Goal: Task Accomplishment & Management: Manage account settings

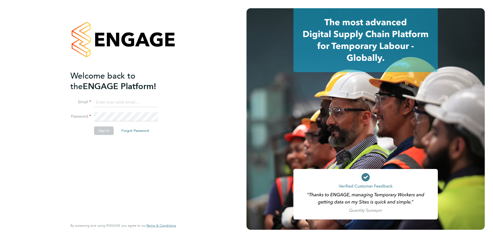
type input "paul.mcgarrity@apleona.com"
click at [107, 130] on button "Sign In" at bounding box center [104, 131] width 20 height 8
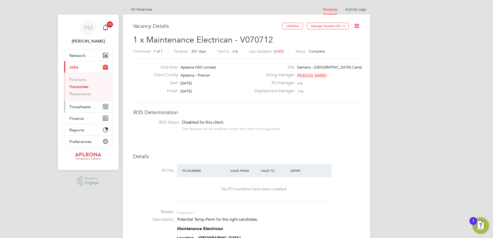
click at [85, 108] on span "Timesheets" at bounding box center [79, 106] width 21 height 5
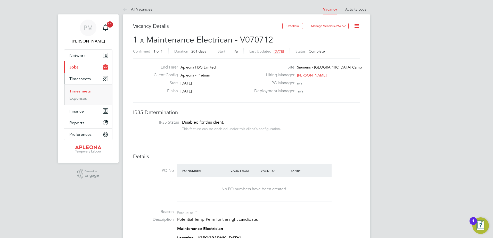
click at [81, 92] on link "Timesheets" at bounding box center [79, 91] width 21 height 5
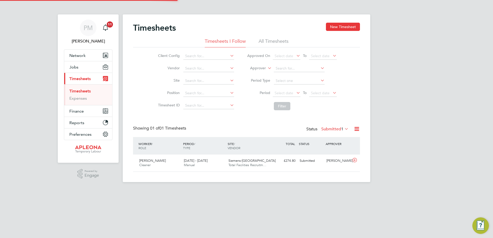
scroll to position [13, 45]
click at [195, 161] on span "20 - 26 Sep 2025" at bounding box center [196, 160] width 24 height 4
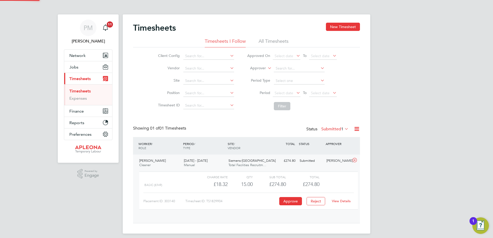
scroll to position [9, 50]
click at [294, 200] on button "Approve" at bounding box center [290, 201] width 23 height 8
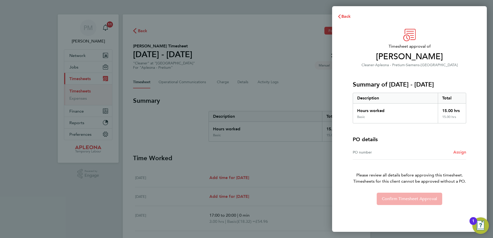
click at [459, 153] on span "Assign" at bounding box center [459, 152] width 13 height 5
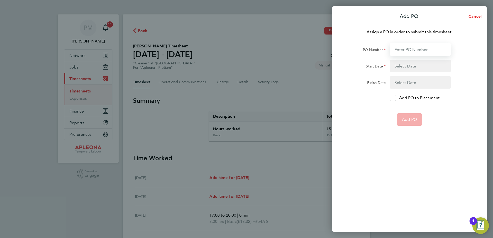
click at [397, 51] on input "PO Number" at bounding box center [420, 49] width 61 height 12
type input "po2525564"
click at [397, 63] on button "button" at bounding box center [420, 66] width 61 height 12
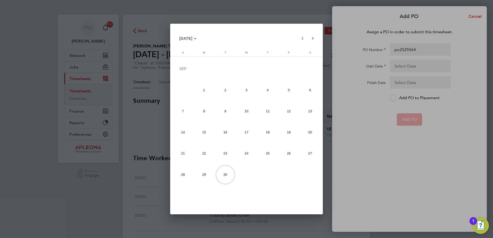
drag, startPoint x: 248, startPoint y: 31, endPoint x: 18, endPoint y: 184, distance: 275.8
click at [18, 184] on div "[DATE] [DATE] [DATE] S [DATE] M [DATE] T [DATE] W [DATE] T [DATE] F [DATE] S [D…" at bounding box center [246, 119] width 493 height 238
click at [312, 132] on span "20" at bounding box center [309, 132] width 19 height 19
type input "[DATE]"
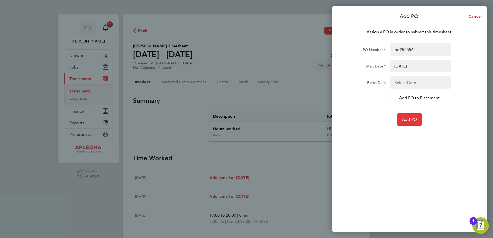
click at [399, 80] on button "button" at bounding box center [420, 82] width 61 height 12
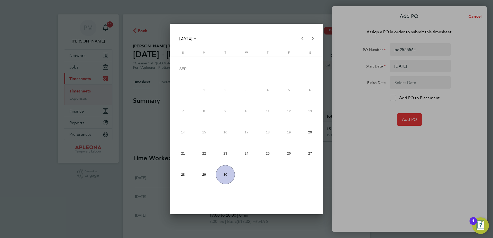
click at [288, 150] on span "26" at bounding box center [288, 153] width 19 height 19
type input "[DATE]"
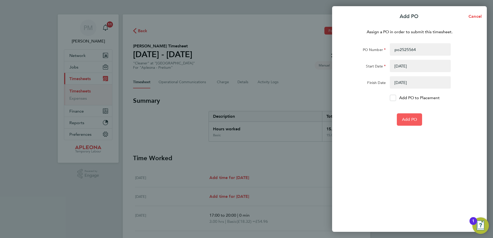
click at [409, 119] on span "Add PO" at bounding box center [409, 119] width 15 height 5
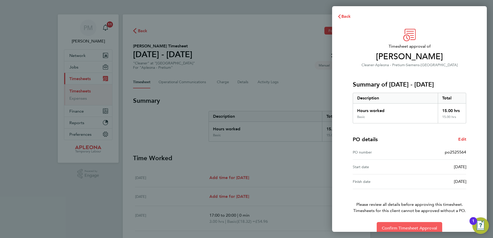
click at [402, 226] on span "Confirm Timesheet Approval" at bounding box center [409, 228] width 55 height 5
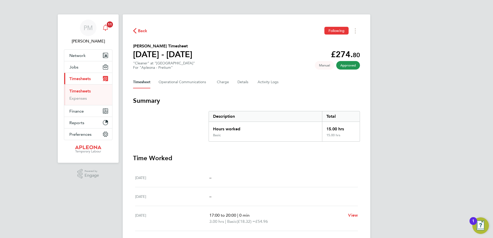
click at [106, 28] on icon "Main navigation" at bounding box center [105, 27] width 6 height 6
